Goal: Task Accomplishment & Management: Use online tool/utility

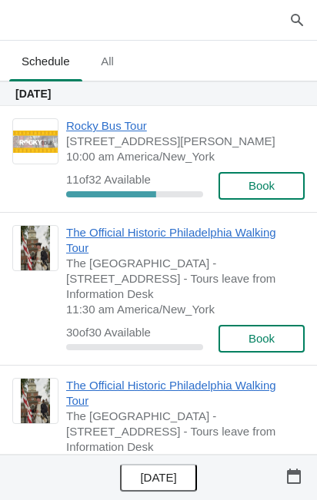
click at [102, 134] on span "[STREET_ADDRESS][PERSON_NAME]" at bounding box center [181, 141] width 231 height 15
click at [109, 130] on span "Rocky Bus Tour" at bounding box center [181, 125] width 231 height 15
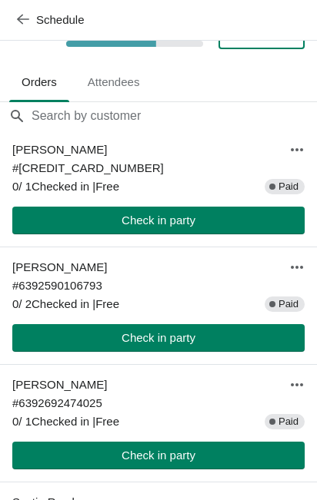
scroll to position [88, 0]
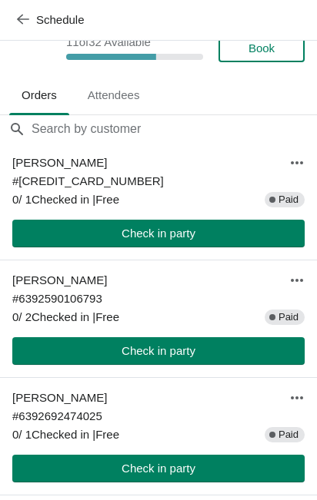
click at [189, 240] on span "Check in party" at bounding box center [158, 233] width 74 height 12
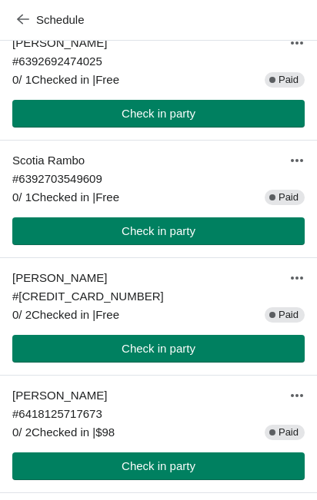
scroll to position [445, 0]
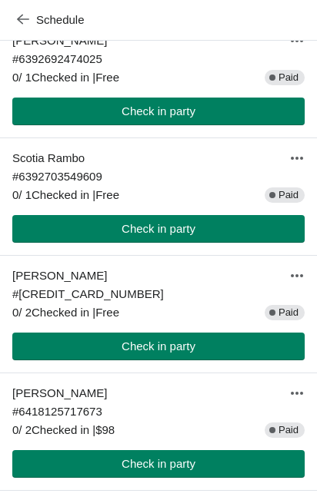
click at [184, 118] on span "Check in party" at bounding box center [158, 111] width 74 height 12
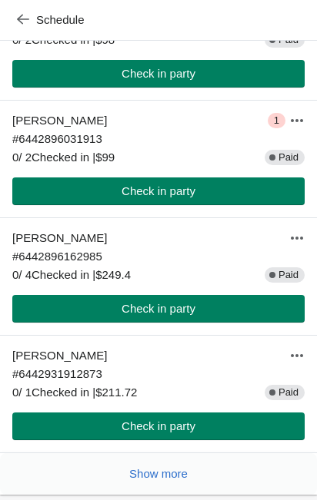
scroll to position [1019, 0]
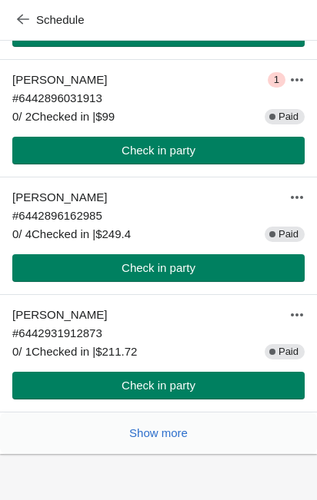
click at [210, 394] on button "Check in party" at bounding box center [158, 386] width 292 height 28
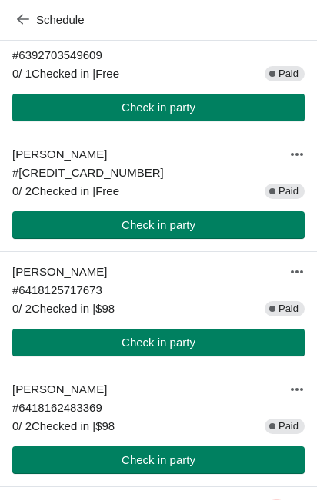
scroll to position [566, 0]
click at [206, 231] on span "Check in party" at bounding box center [158, 225] width 267 height 12
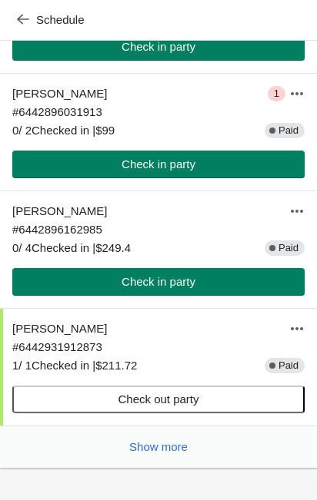
scroll to position [980, 0]
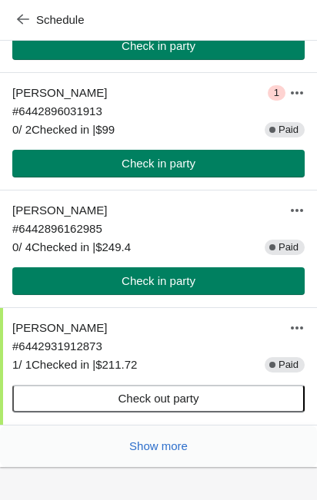
click at [216, 287] on span "Check in party" at bounding box center [158, 281] width 267 height 12
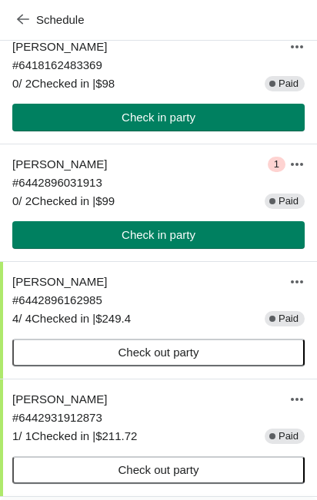
scroll to position [1019, 0]
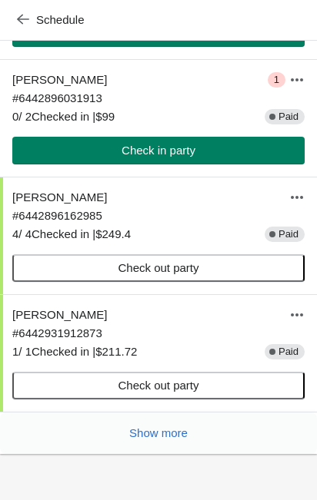
click at [182, 443] on button "Show more" at bounding box center [158, 434] width 71 height 28
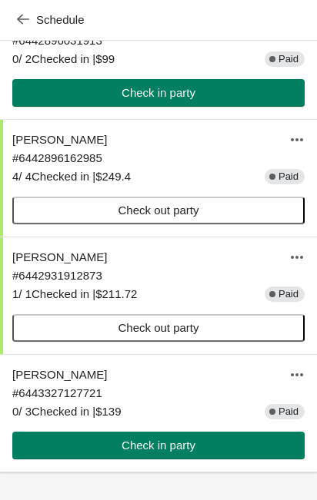
scroll to position [1094, 0]
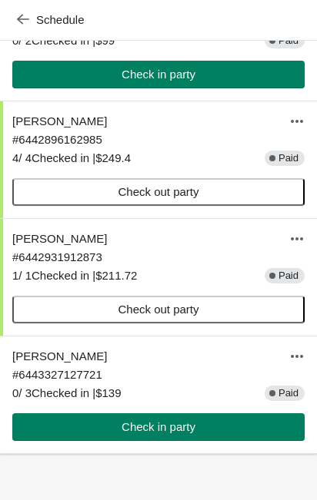
click at [187, 438] on button "Check in party" at bounding box center [158, 427] width 292 height 28
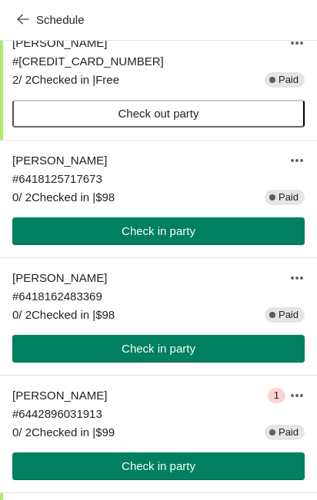
scroll to position [675, 0]
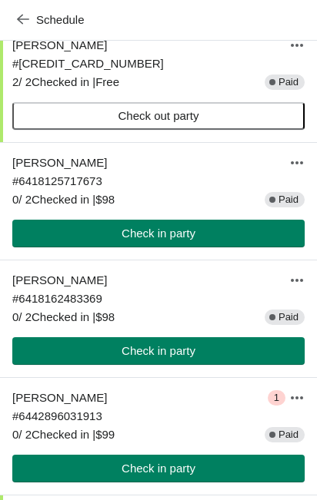
click at [194, 247] on button "Check in party" at bounding box center [158, 234] width 292 height 28
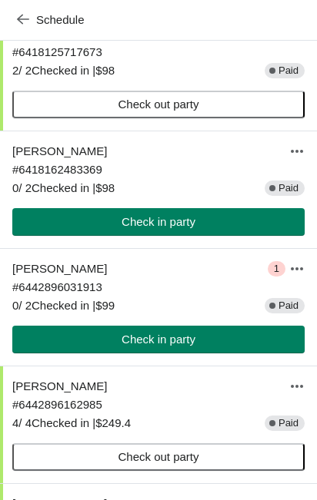
scroll to position [804, 0]
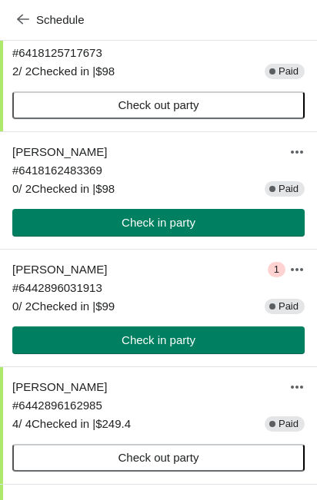
click at [209, 229] on span "Check in party" at bounding box center [158, 223] width 267 height 12
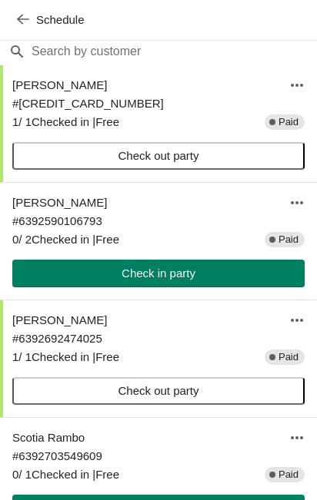
scroll to position [164, 0]
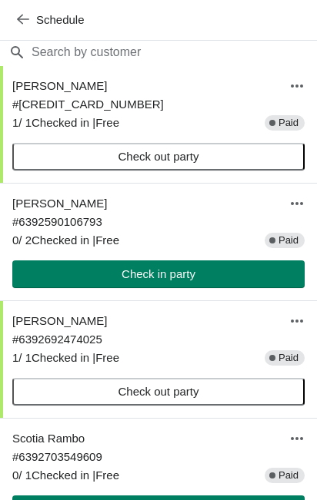
click at [191, 280] on span "Check in party" at bounding box center [158, 274] width 74 height 12
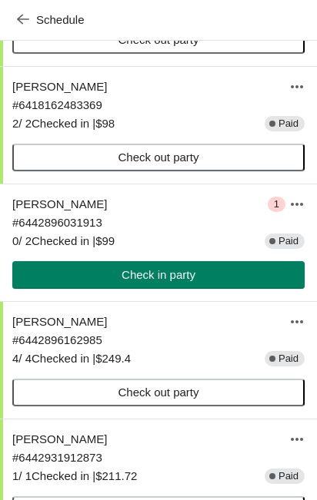
scroll to position [882, 0]
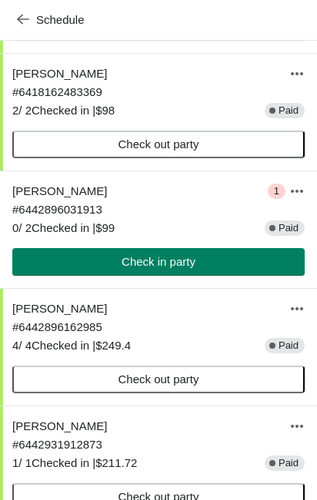
click at [194, 276] on button "Check in party" at bounding box center [158, 262] width 292 height 28
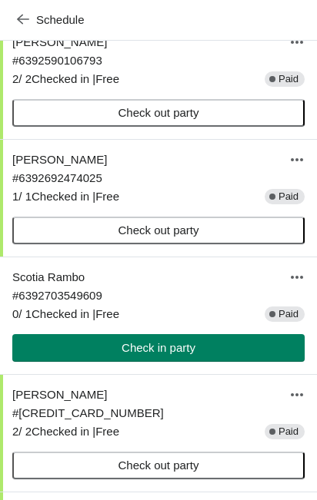
scroll to position [329, 0]
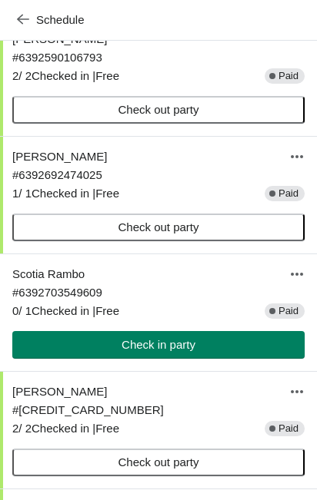
click at [300, 282] on icon "button" at bounding box center [296, 274] width 15 height 15
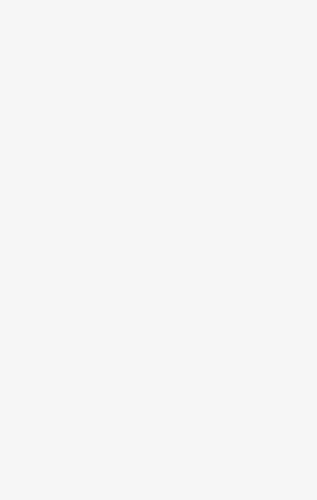
scroll to position [0, 0]
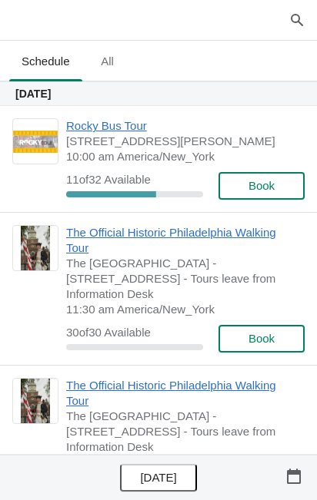
click at [111, 131] on span "Rocky Bus Tour" at bounding box center [181, 125] width 231 height 15
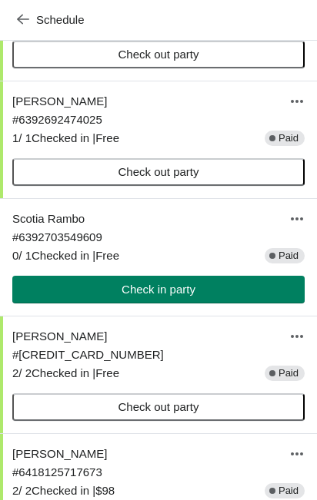
scroll to position [385, 0]
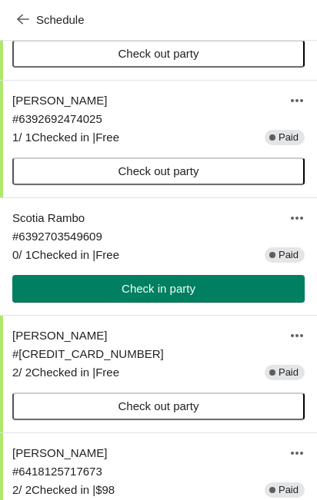
click at [207, 178] on span "Check out party" at bounding box center [158, 171] width 264 height 12
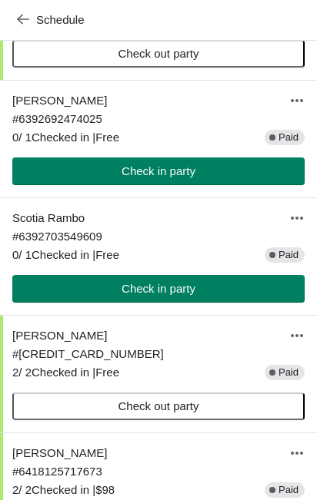
click at [209, 178] on span "Check in party" at bounding box center [158, 171] width 267 height 12
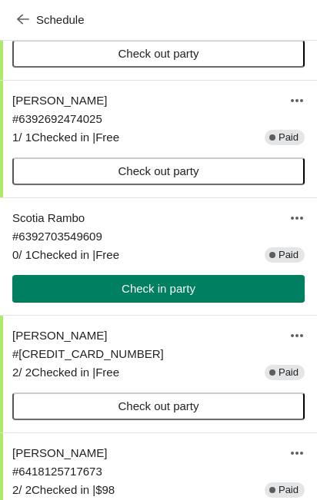
click at [305, 232] on button "button" at bounding box center [297, 218] width 28 height 28
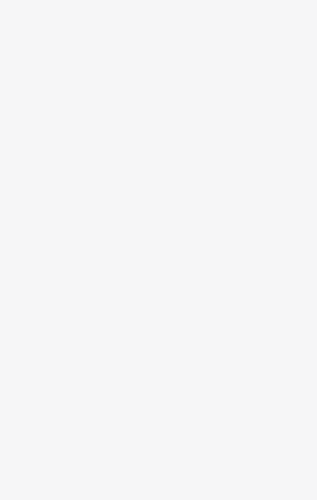
scroll to position [0, 0]
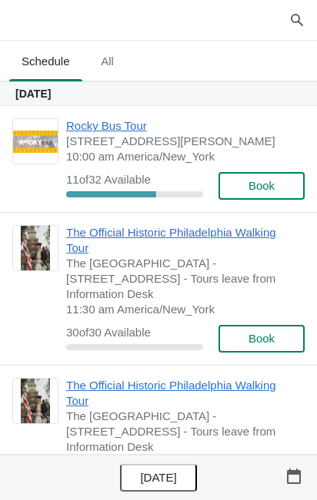
click at [103, 131] on span "Rocky Bus Tour" at bounding box center [181, 125] width 231 height 15
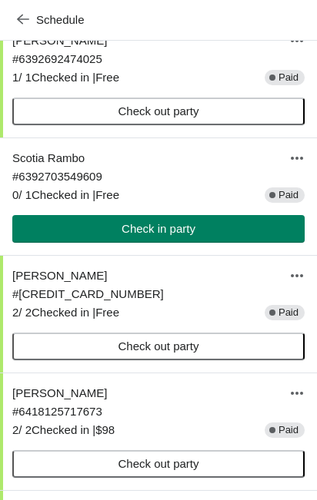
scroll to position [445, 0]
